Goal: Information Seeking & Learning: Learn about a topic

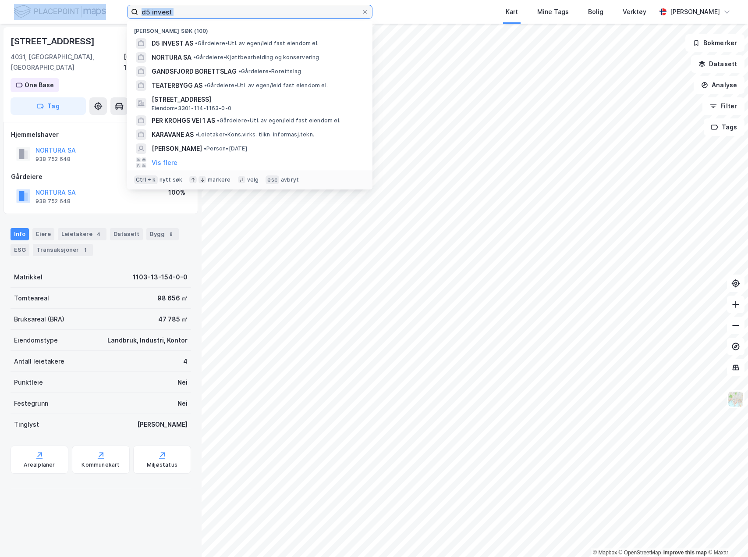
click at [310, 15] on input "d5 invest" at bounding box center [250, 11] width 224 height 13
type input "æ"
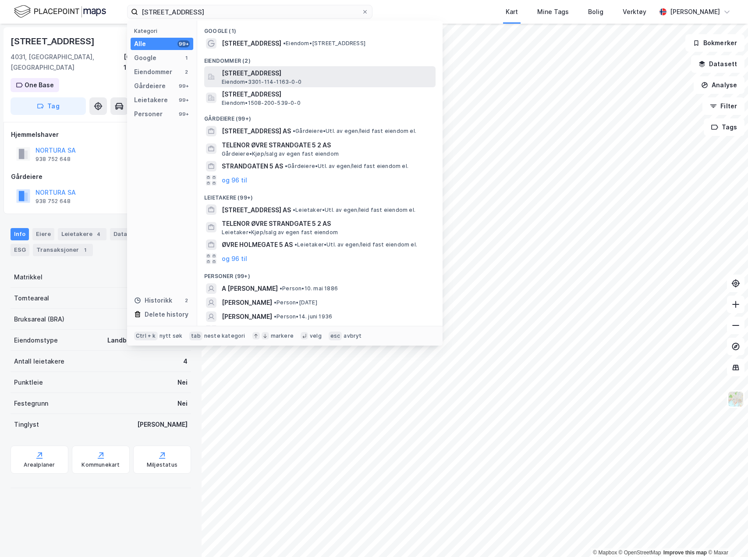
click at [326, 75] on span "[STREET_ADDRESS]" at bounding box center [327, 73] width 210 height 11
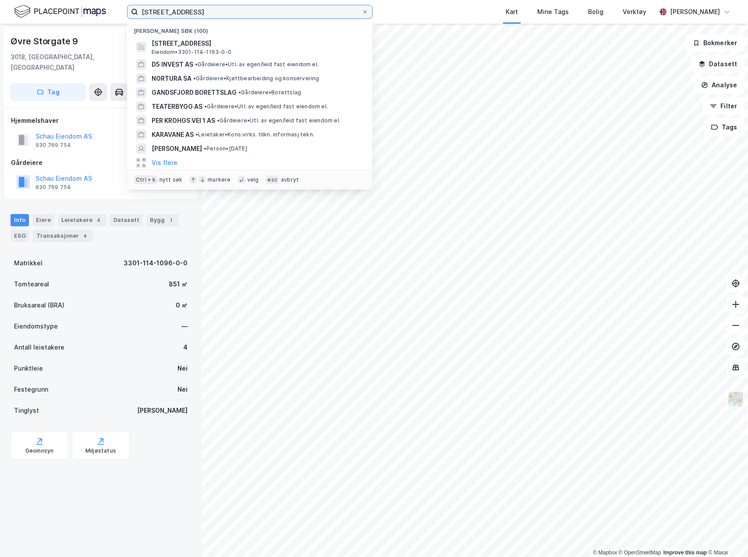
click at [218, 14] on input "[STREET_ADDRESS]" at bounding box center [250, 11] width 224 height 13
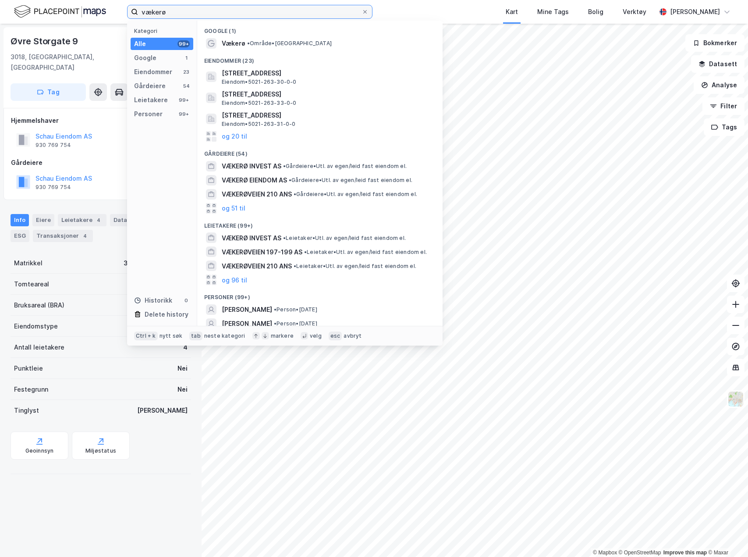
type input "vækerø"
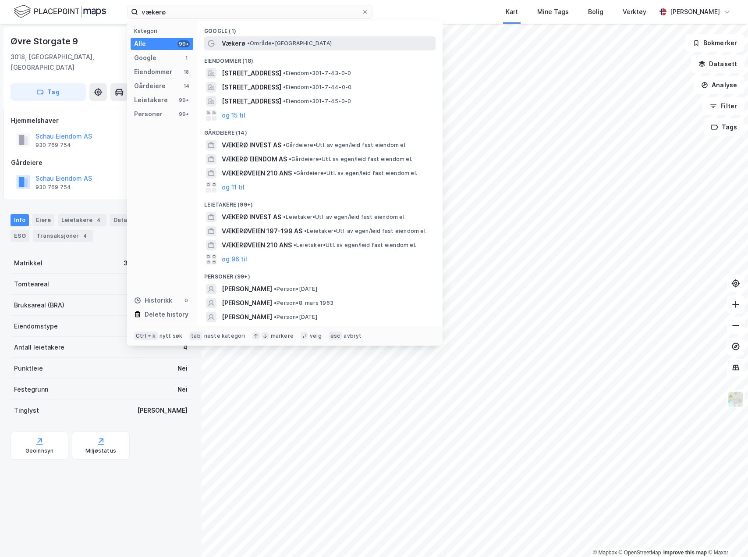
click at [263, 43] on span "• Område • [GEOGRAPHIC_DATA], [GEOGRAPHIC_DATA]" at bounding box center [289, 43] width 85 height 7
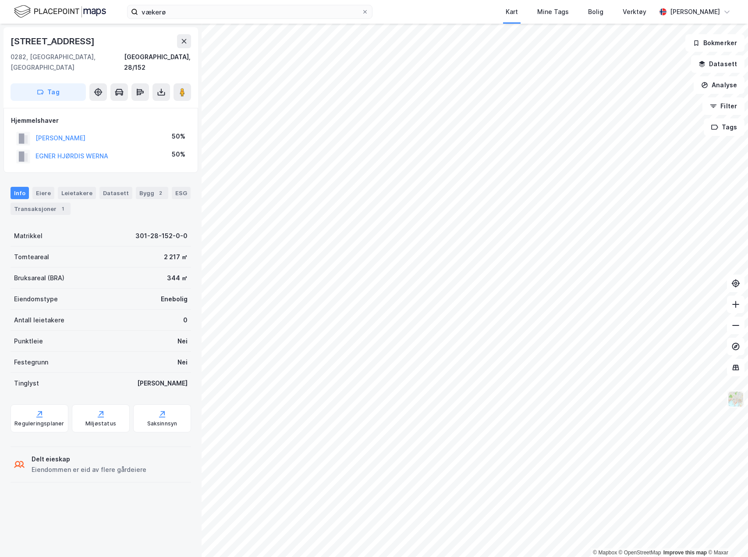
click at [744, 395] on button at bounding box center [736, 399] width 18 height 18
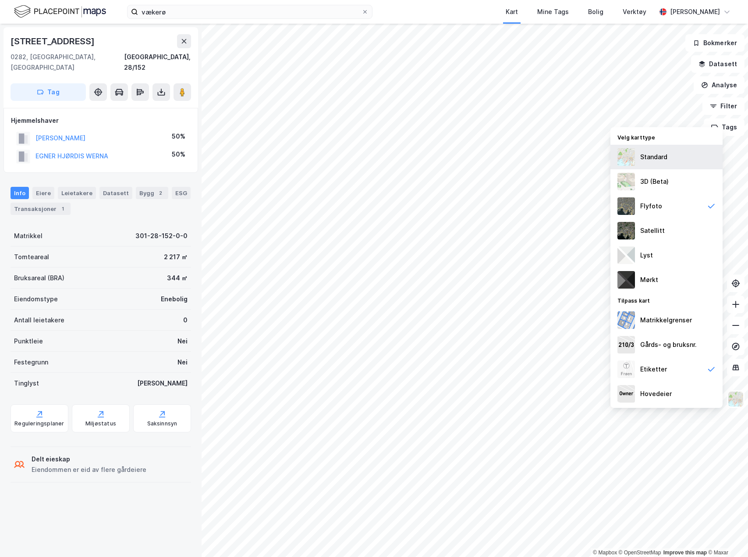
click at [666, 157] on div "Standard" at bounding box center [653, 157] width 27 height 11
